Goal: Task Accomplishment & Management: Manage account settings

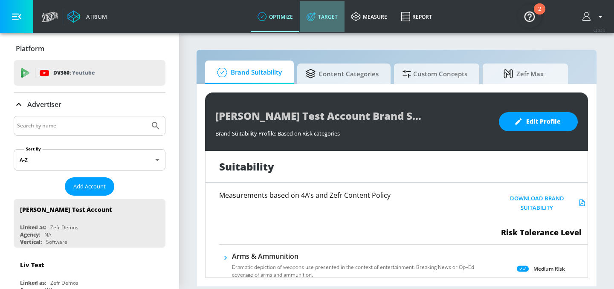
click at [319, 16] on link "Target" at bounding box center [322, 16] width 45 height 31
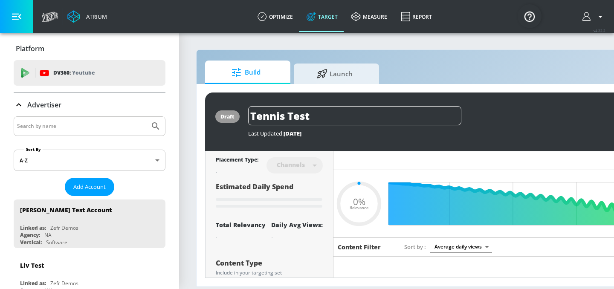
type input "0.05"
click at [50, 125] on input "Search by name" at bounding box center [81, 126] width 129 height 11
type input "AbbCie C"
type input "0.22"
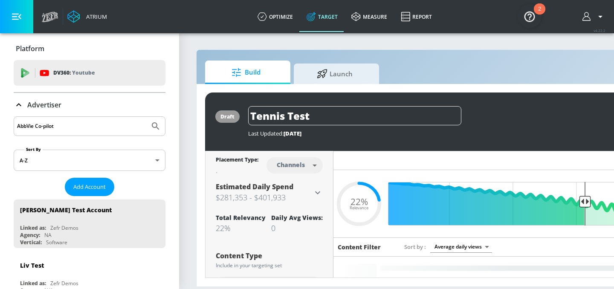
type input "AbbVie Co-pilot"
click at [146, 117] on button "Submit Search" at bounding box center [155, 126] width 19 height 19
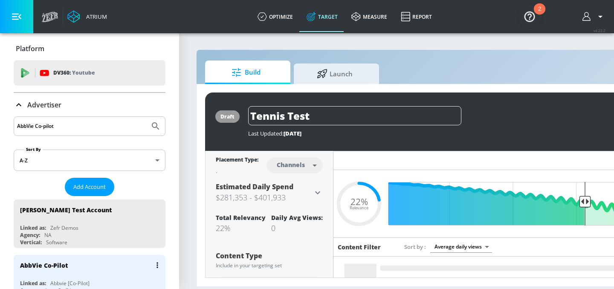
click at [44, 265] on div "AbbVie Co-Pilot" at bounding box center [44, 265] width 48 height 8
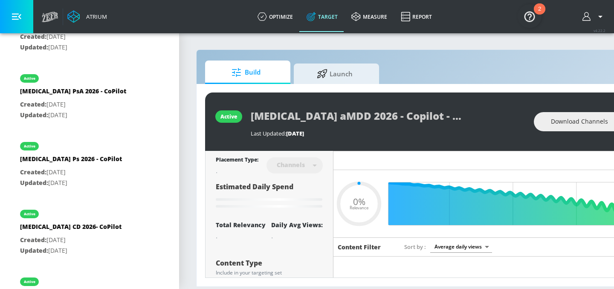
scroll to position [1352, 0]
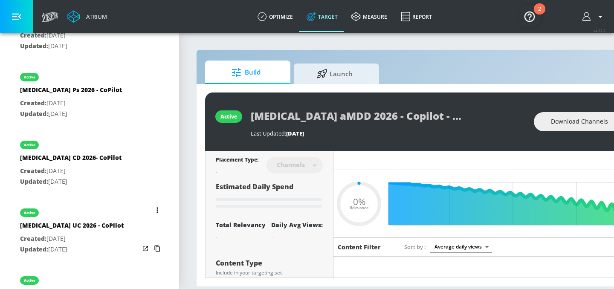
click at [156, 207] on icon "list of Target Set" at bounding box center [156, 210] width 1 height 6
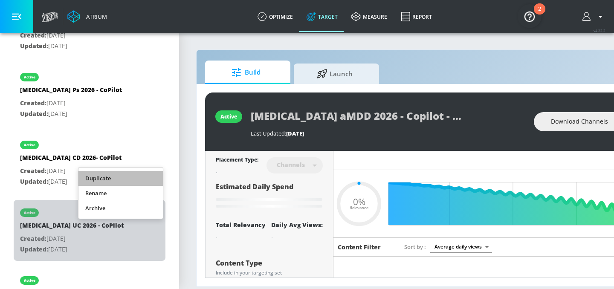
click at [140, 177] on li "Duplicate" at bounding box center [120, 178] width 84 height 15
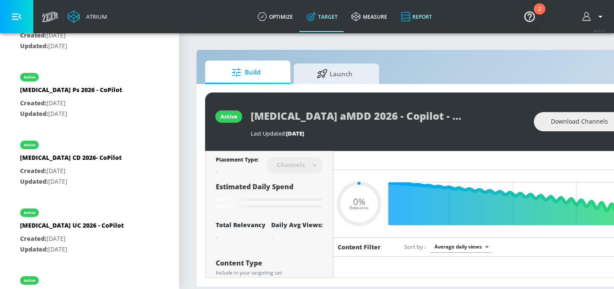
type input "0.52"
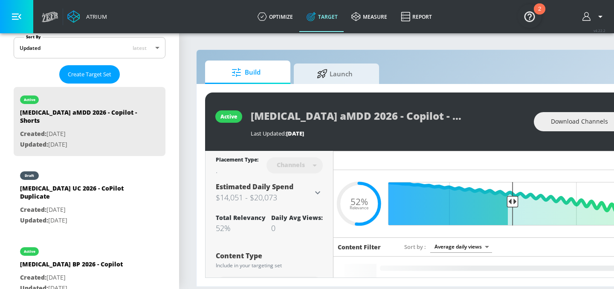
scroll to position [216, 0]
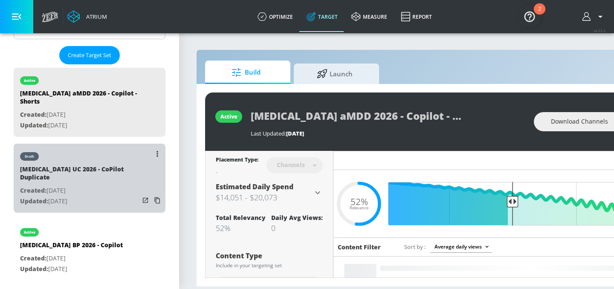
click at [89, 185] on p "Created: [DATE]" at bounding box center [79, 190] width 119 height 11
type input "[MEDICAL_DATA] UC 2026 - CoPilot Duplicate"
type input "0.05"
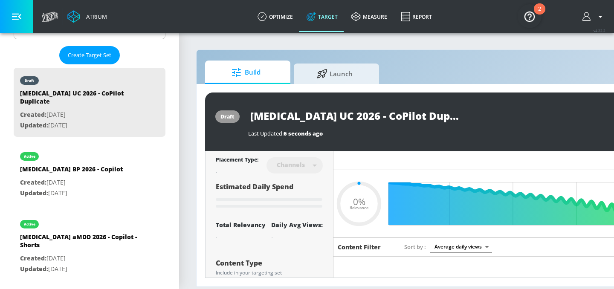
click at [369, 116] on input "[MEDICAL_DATA] UC 2026 - CoPilot Duplicate" at bounding box center [354, 115] width 213 height 19
click at [395, 116] on input "[MEDICAL_DATA] UC 2026 - CoPilot Duplicate" at bounding box center [354, 115] width 213 height 19
type input "[MEDICAL_DATA] UC 2026 - CoPilot"
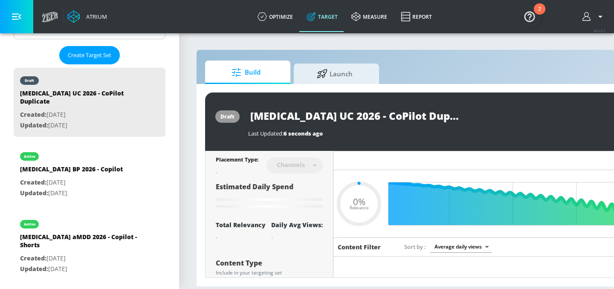
type input "0.05"
type input "[MEDICAL_DATA] UC 2026 - CoPilot-"
type input "0.05"
type input "[MEDICAL_DATA] UC 2026 - CoPilot-"
type input "0.05"
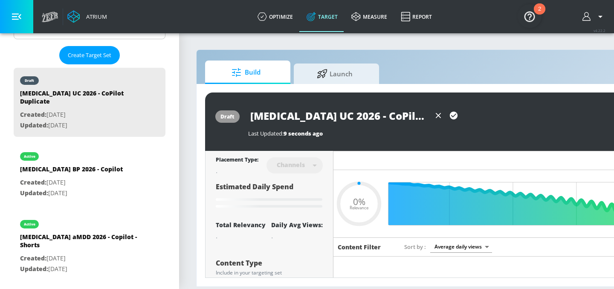
type input "[MEDICAL_DATA] UC 2026 - CoPilot-"
type input "0.05"
type input "[MEDICAL_DATA] UC 2026 - CoPilot"
type input "0.05"
type input "[MEDICAL_DATA] UC 2026 - CoPilot"
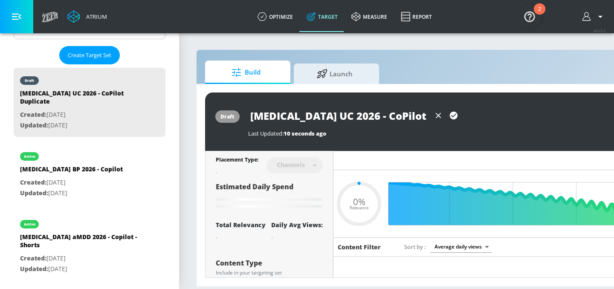
type input "0.05"
type input "[MEDICAL_DATA] UC 2026 - CoPilot -"
type input "0.05"
type input "[MEDICAL_DATA] UC 2026 - CoPilot -"
type input "0.05"
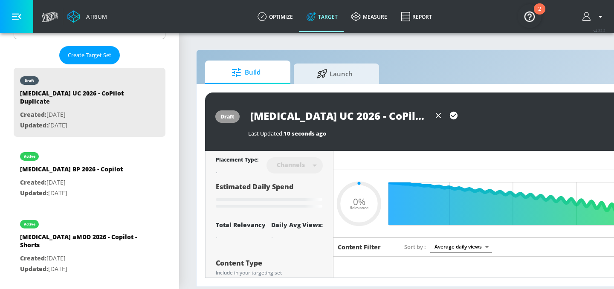
type input "[MEDICAL_DATA] UC 2026 - CoPilot - H"
type input "0.05"
type input "[MEDICAL_DATA] UC 2026 - CoPilot -"
type input "0.05"
type input "[MEDICAL_DATA] UC 2026 - CoPilot - S"
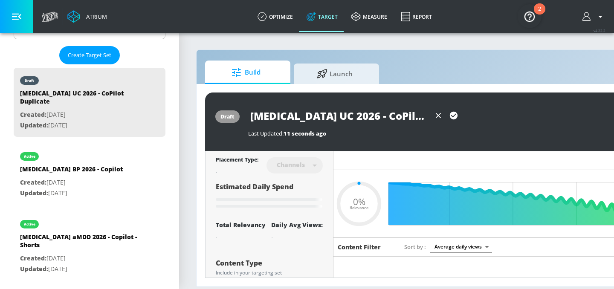
type input "0.05"
type input "[MEDICAL_DATA] UC 2026 - CoPilot - Sh"
type input "0.05"
type input "[MEDICAL_DATA] UC 2026 - CoPilot - Sho"
type input "0.05"
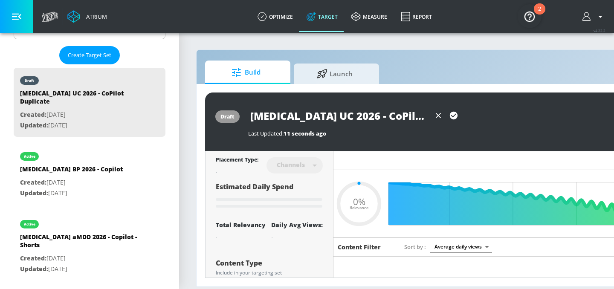
type input "[MEDICAL_DATA] UC 2026 - CoPilot - Shoe"
type input "0.05"
type input "[MEDICAL_DATA] UC 2026 - CoPilot - Shoet"
type input "0.05"
type input "[MEDICAL_DATA] UC 2026 - CoPilot - Shoe"
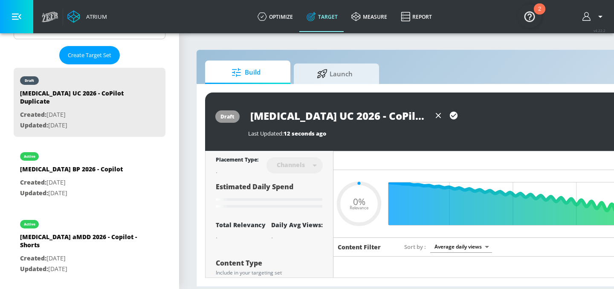
type input "0.05"
type input "[MEDICAL_DATA] UC 2026 - CoPilot - Sho"
type input "0.05"
type input "[MEDICAL_DATA] UC 2026 - CoPilot - Shor"
type input "0.05"
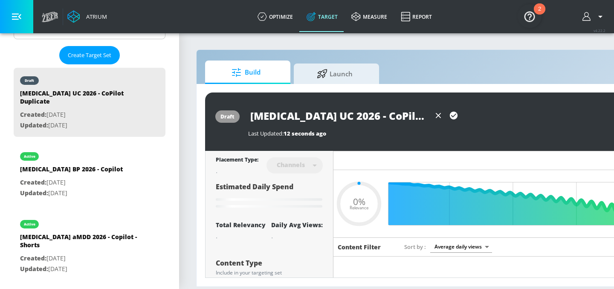
type input "[MEDICAL_DATA] UC 2026 - CoPilot - Short"
type input "0.05"
type input "[MEDICAL_DATA] UC 2026 - CoPilot - Shorts"
type input "0.05"
type input "[MEDICAL_DATA] UC 2026 - CoPilot - Shorts"
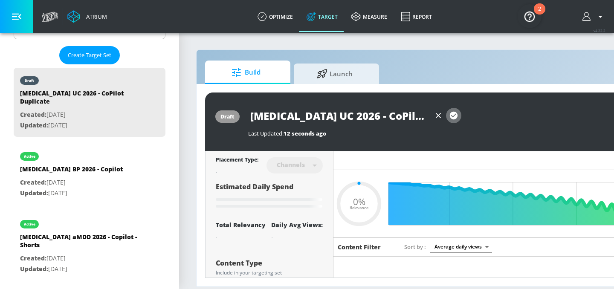
click at [453, 117] on icon "button" at bounding box center [453, 115] width 9 height 9
type input "0.05"
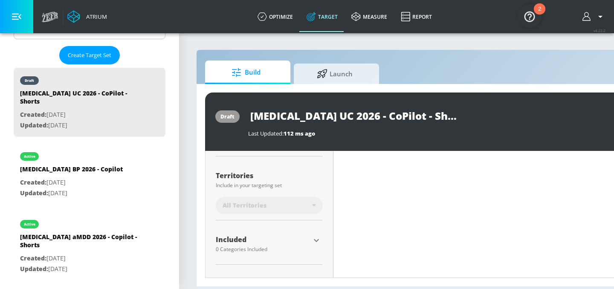
scroll to position [253, 0]
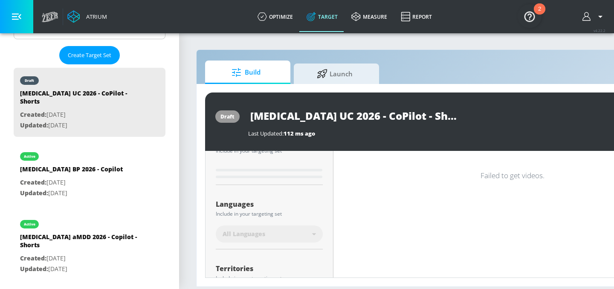
type input "[MEDICAL_DATA] UC 2026 - CoPilot Duplicate"
type input "0.52"
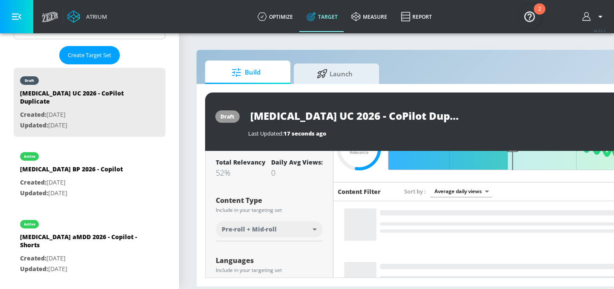
scroll to position [42, 0]
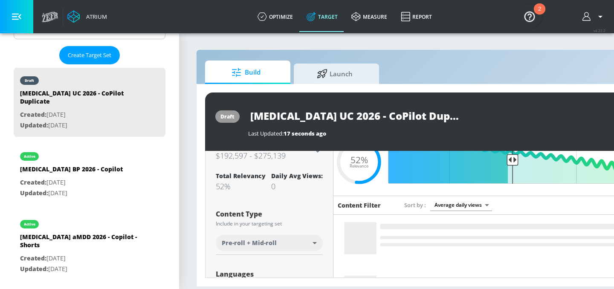
click at [292, 239] on body "Atrium optimize Target measure Report optimize Target measure Report v 4.22.2 P…" at bounding box center [307, 144] width 614 height 289
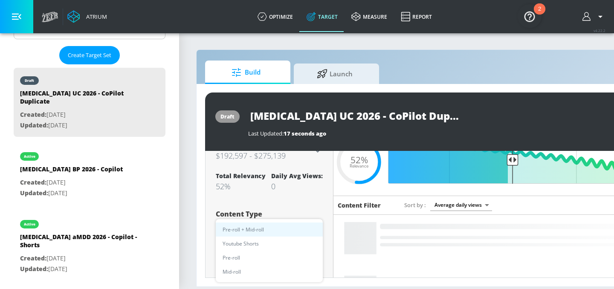
click at [282, 245] on li "Youtube Shorts" at bounding box center [269, 243] width 107 height 14
type input "short_video"
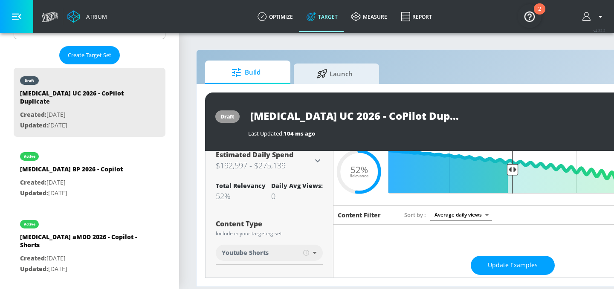
scroll to position [0, 0]
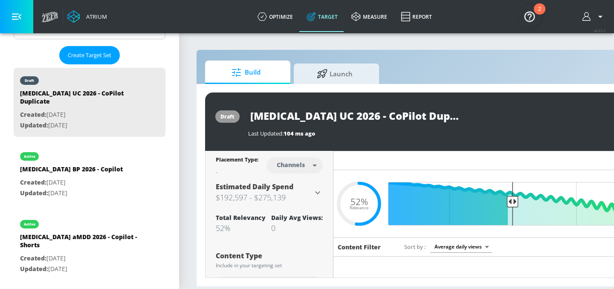
click at [396, 115] on input "[MEDICAL_DATA] UC 2026 - CoPilot Duplicate" at bounding box center [354, 115] width 213 height 19
type input "[MEDICAL_DATA] UC 2026 - CoPilot - Shorts"
click at [451, 114] on icon "button" at bounding box center [454, 116] width 8 height 8
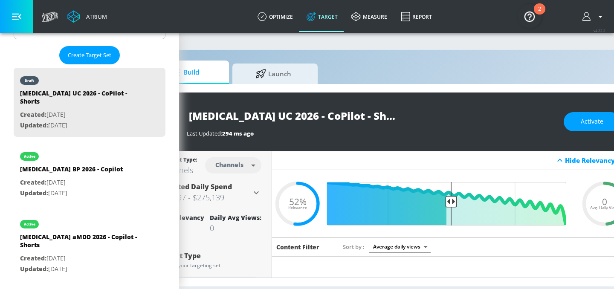
scroll to position [0, 104]
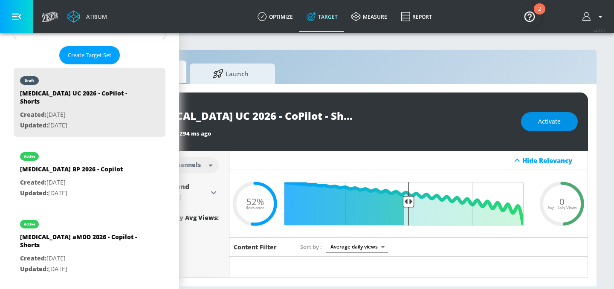
click at [548, 118] on span "Activate" at bounding box center [549, 121] width 23 height 11
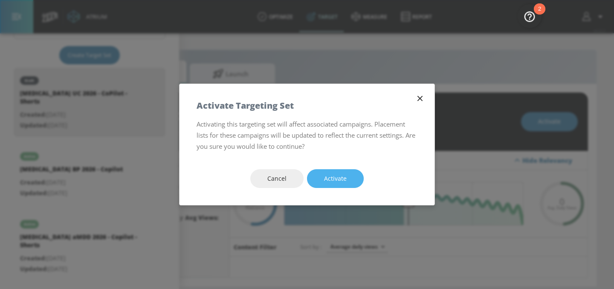
click at [353, 181] on button "Activate" at bounding box center [335, 178] width 57 height 19
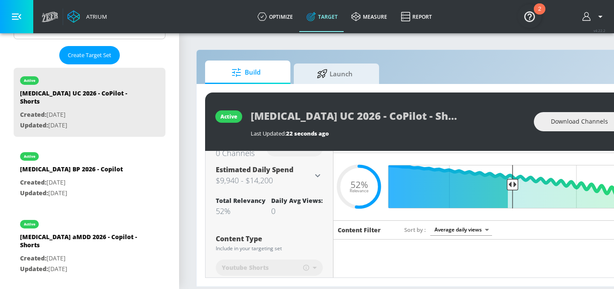
scroll to position [0, 0]
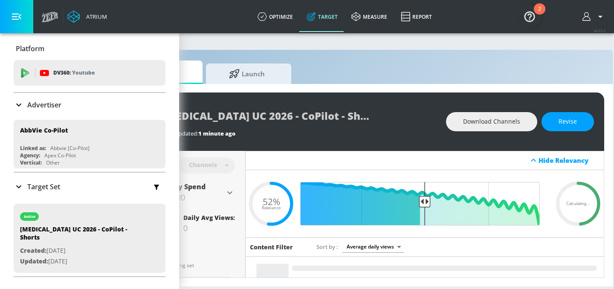
scroll to position [0, 104]
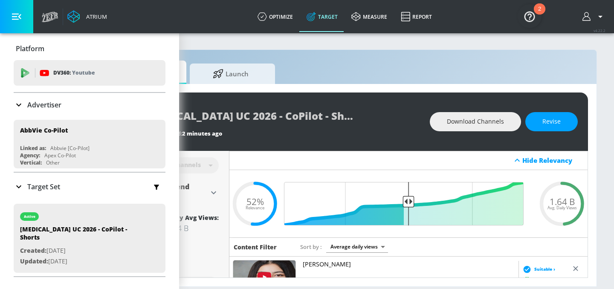
click at [560, 199] on span "1.64 B" at bounding box center [561, 201] width 25 height 9
copy span "1.64 B"
